Goal: Transaction & Acquisition: Purchase product/service

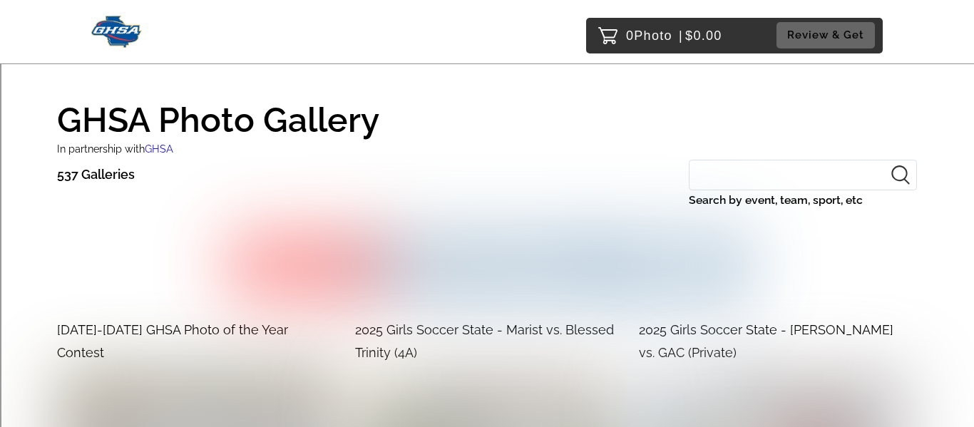
click at [758, 164] on input "Search by event, team, sport, etc" at bounding box center [803, 175] width 228 height 31
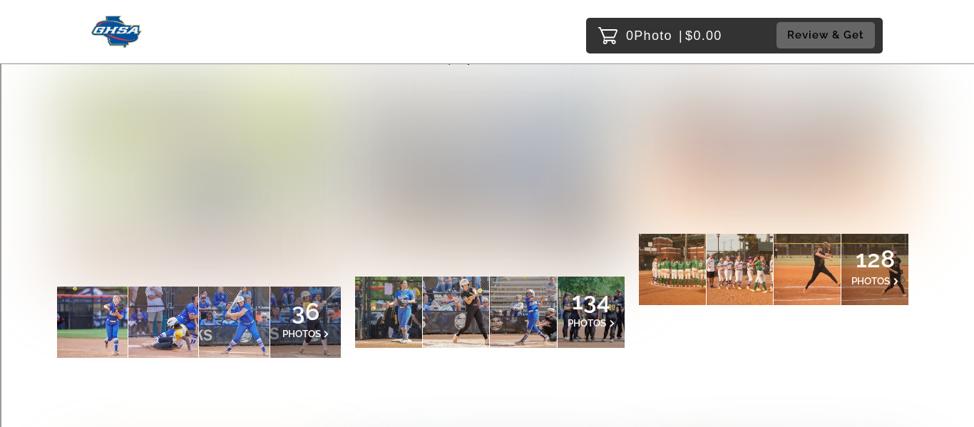
scroll to position [299, 0]
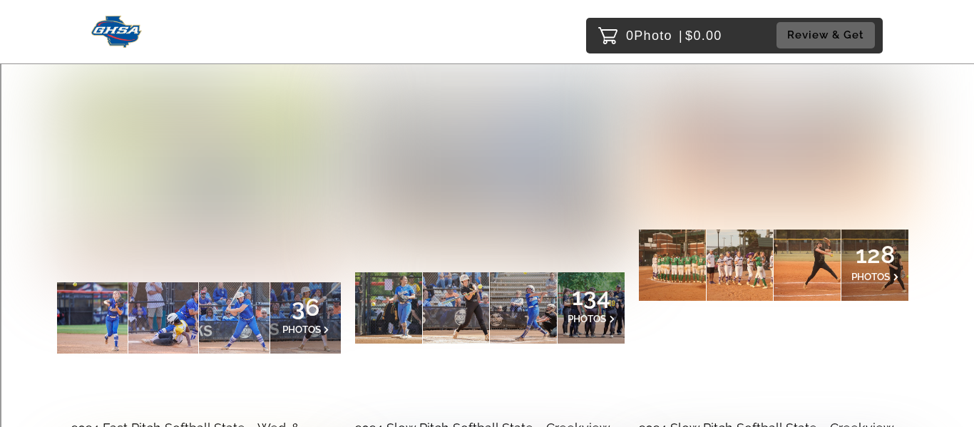
type input "soft"
click at [853, 272] on span "PHOTOS" at bounding box center [870, 276] width 38 height 11
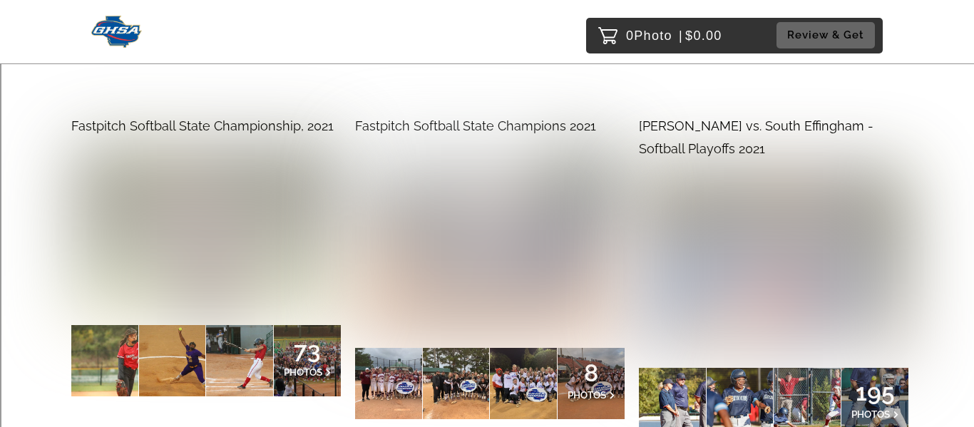
scroll to position [1974, 0]
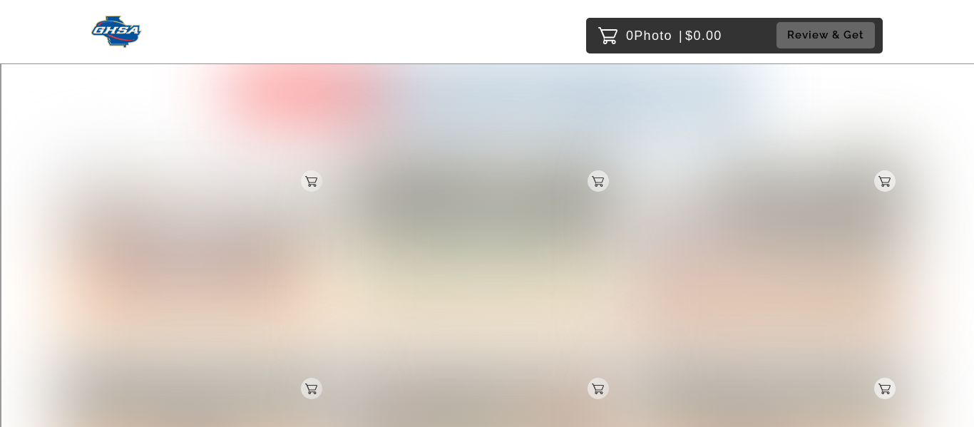
scroll to position [213, 0]
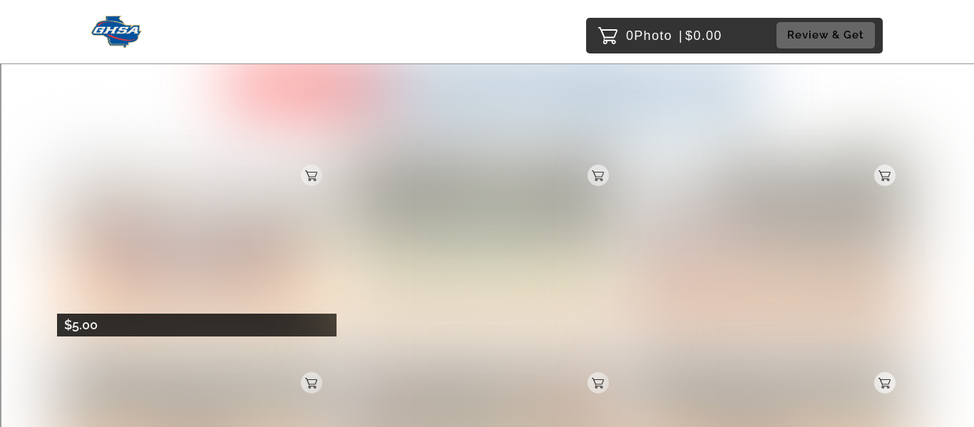
click at [186, 263] on img at bounding box center [196, 243] width 279 height 186
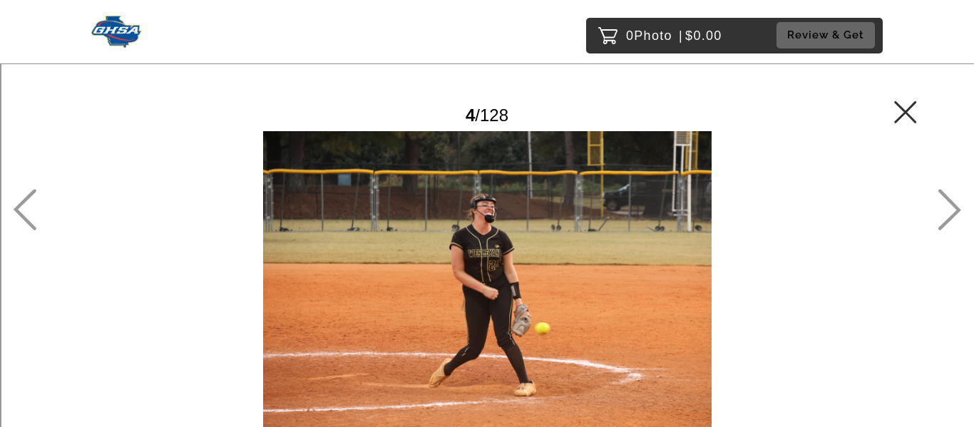
click at [902, 125] on link at bounding box center [905, 118] width 23 height 15
click at [42, 13] on header "0 Photo | $0.00 Review & Get" at bounding box center [487, 32] width 974 height 64
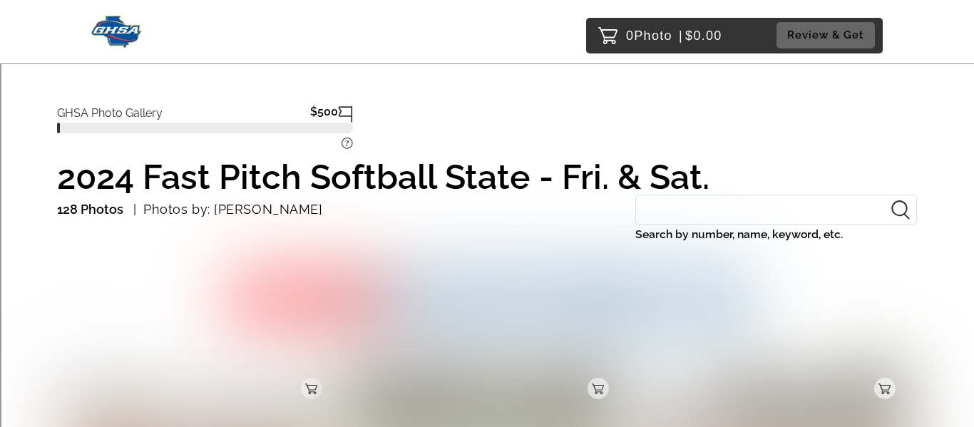
scroll to position [161, 0]
